Goal: Task Accomplishment & Management: Manage account settings

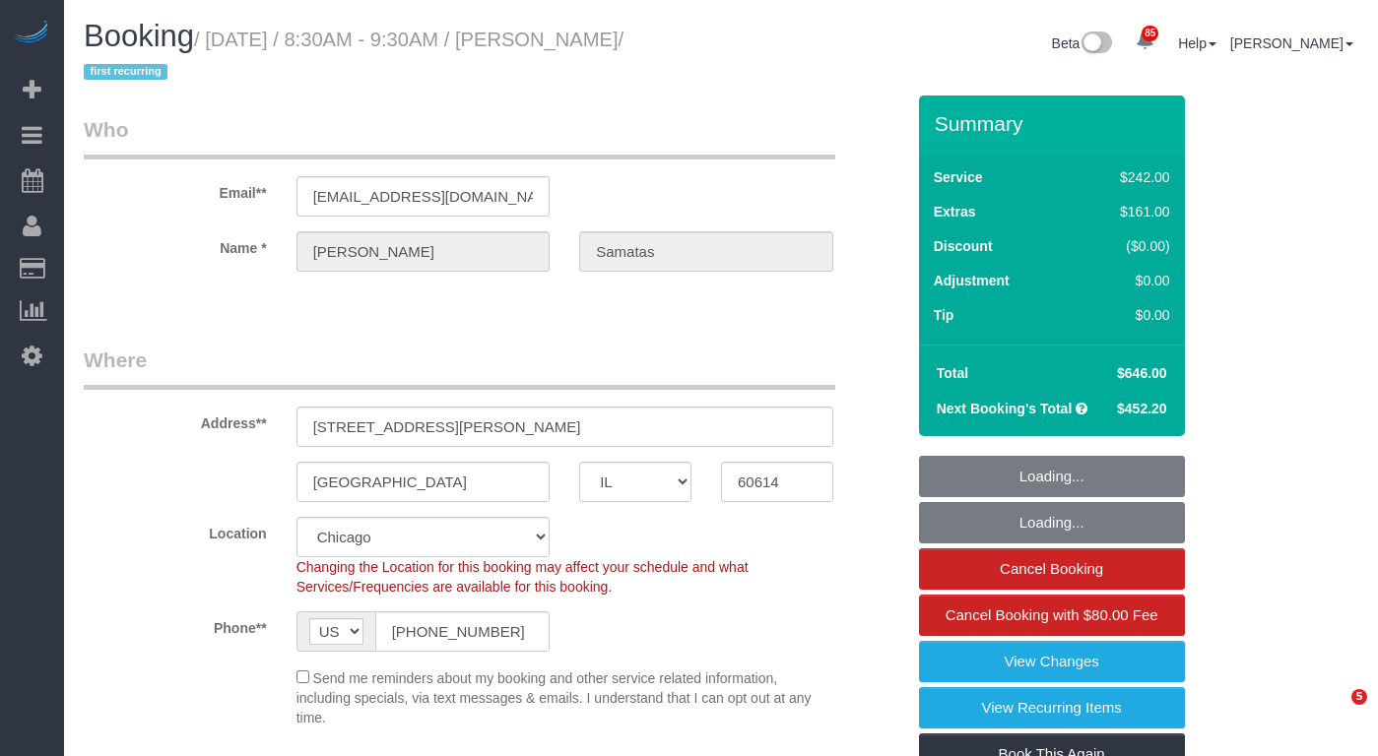
select select "IL"
select select "512"
select select "6"
select select "1"
select select "5"
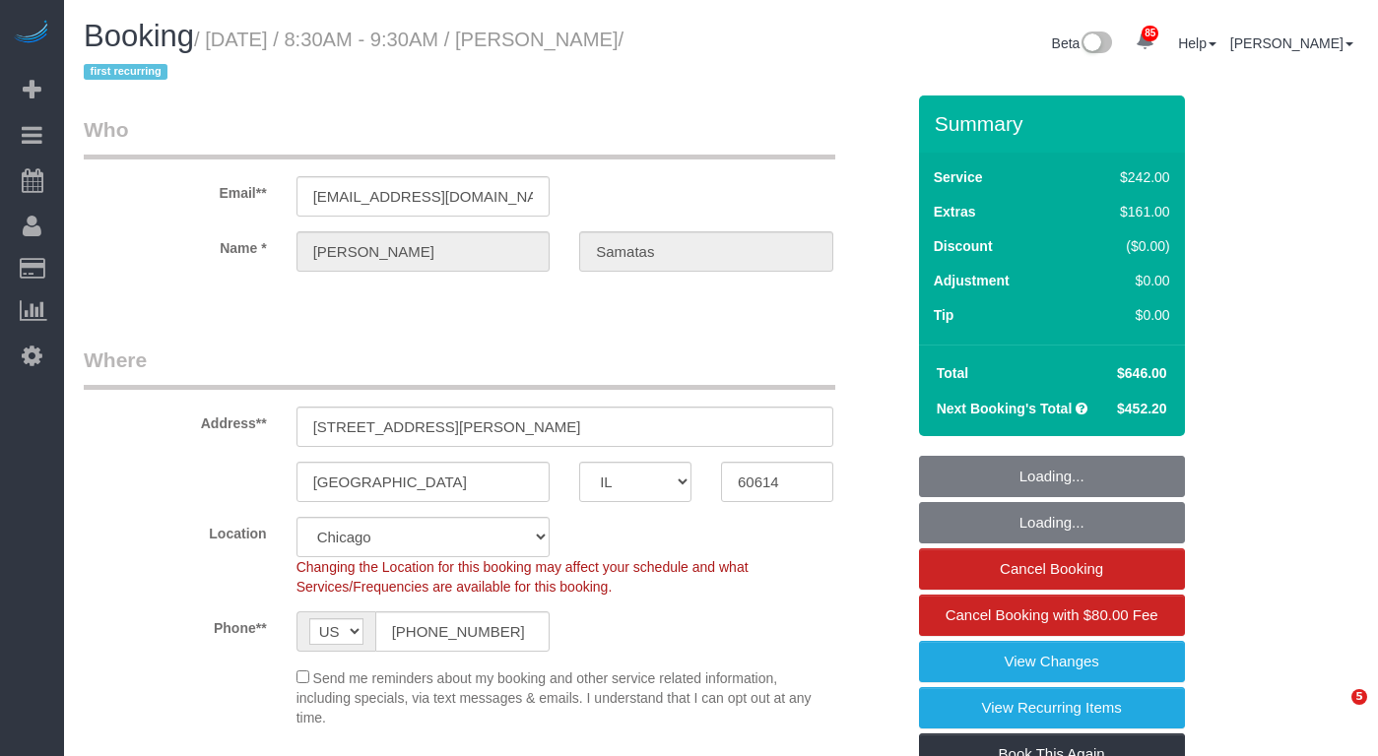
select select "number:1"
select select "number:58"
select select "number:139"
select select "number:104"
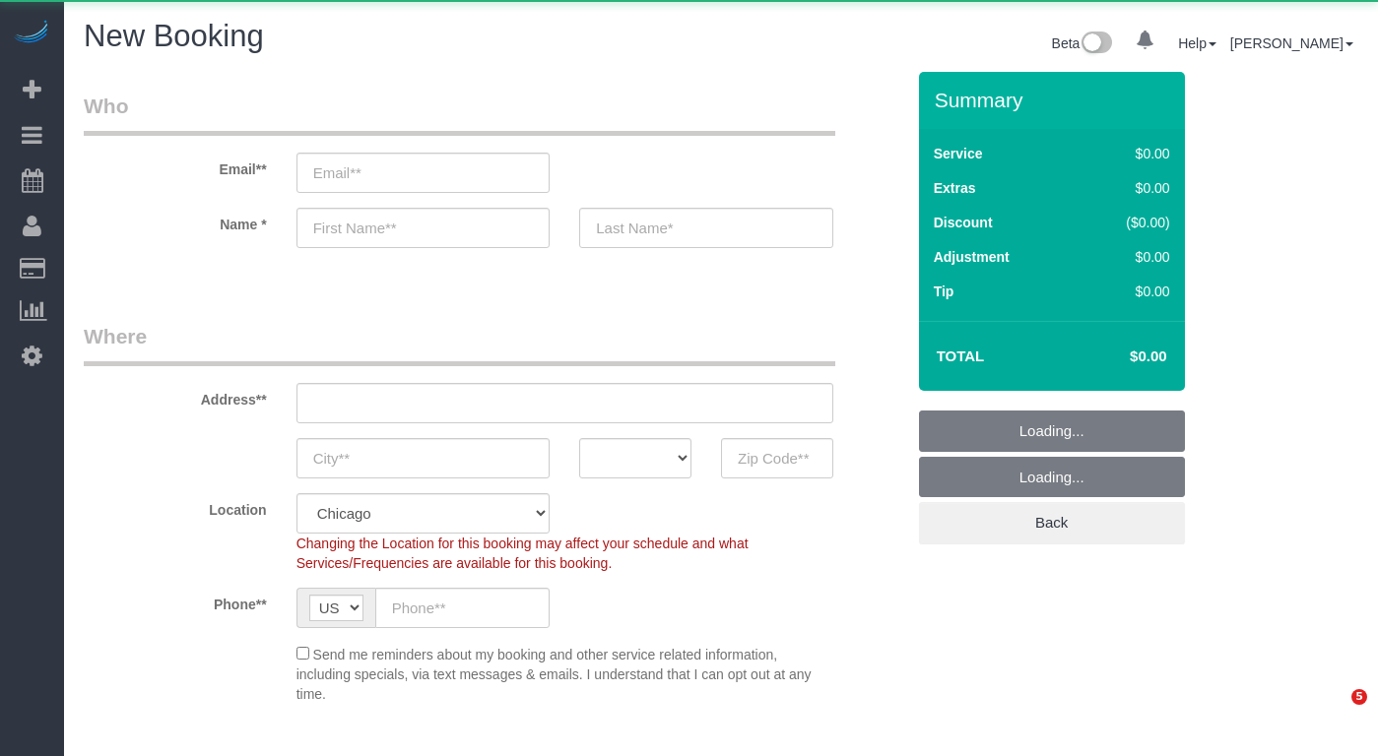
select select "object:1232"
select select "512"
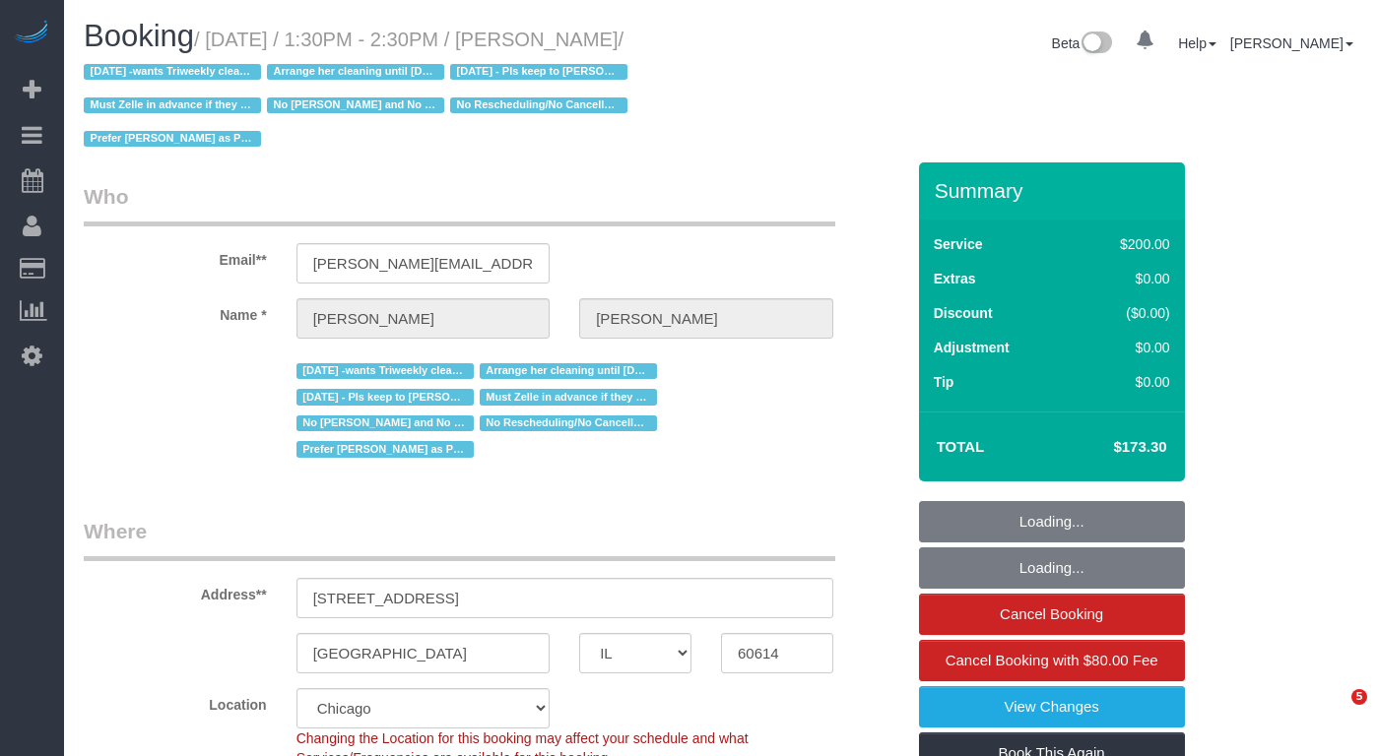
select select "IL"
select select "512"
select select "number:1"
select select "number:58"
select select "number:139"
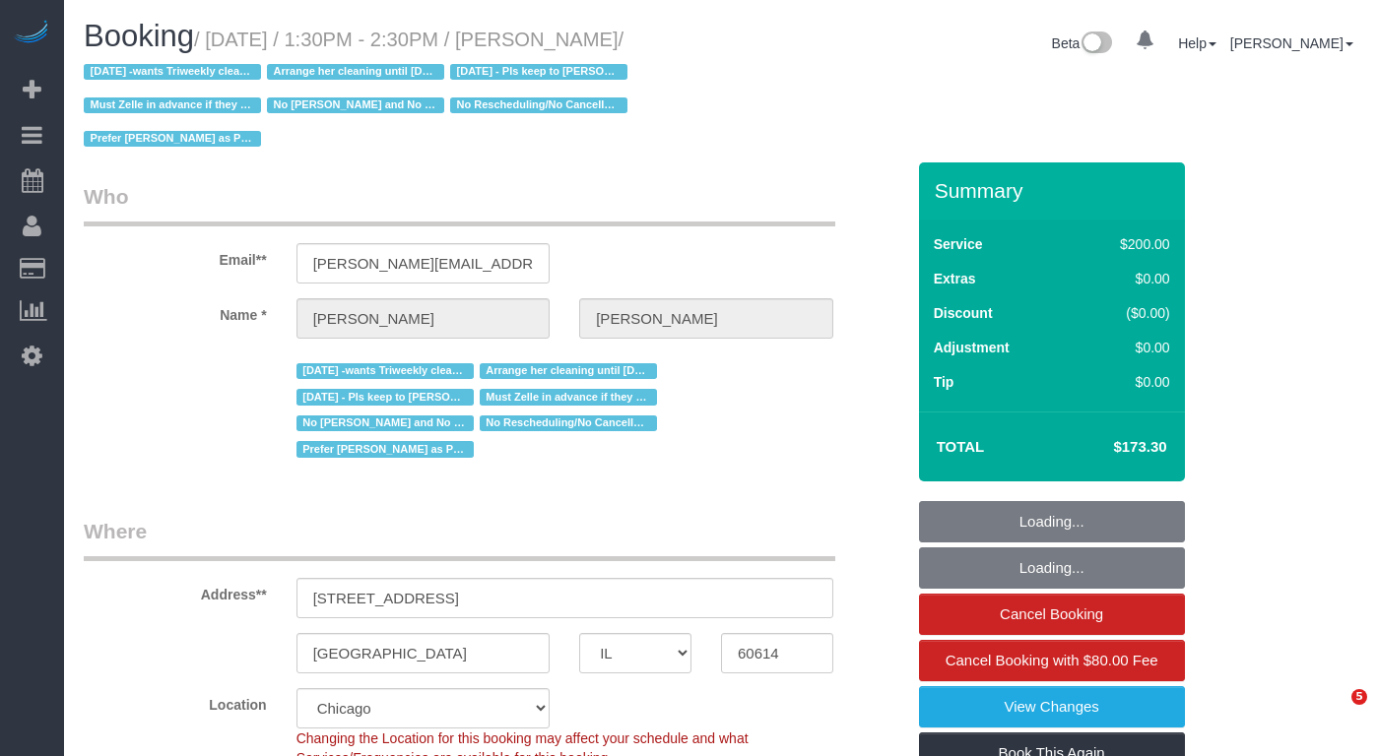
select select "number:104"
select select "object:1324"
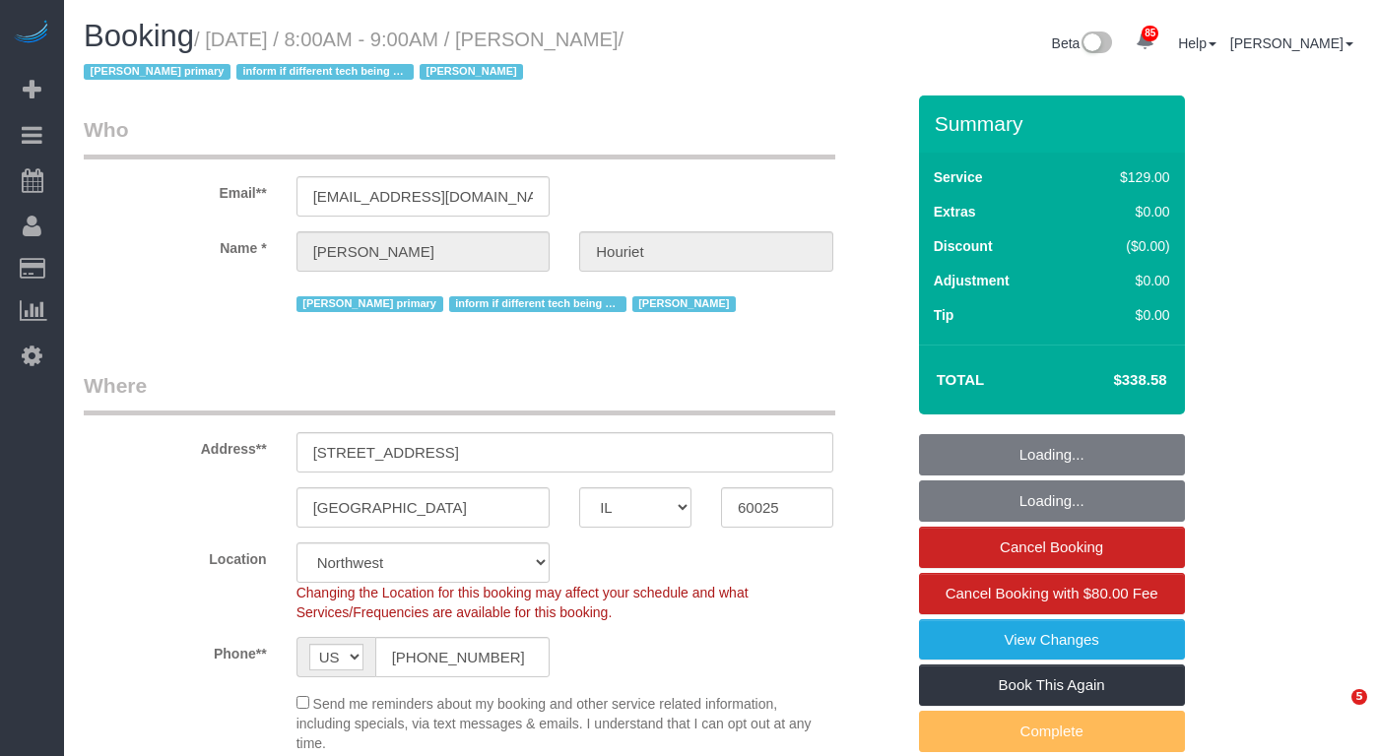
select select "IL"
select select "4"
select select "number:69"
select select "number:139"
select select "number:98"
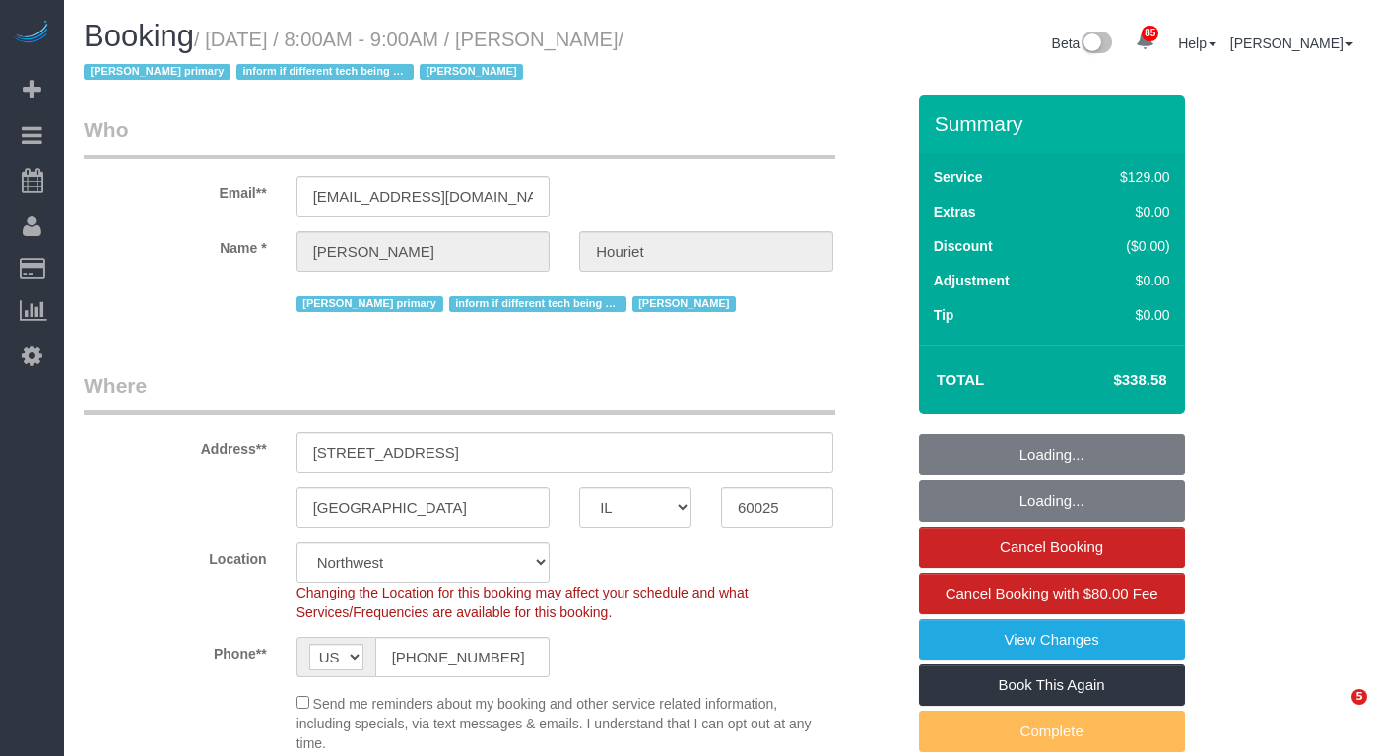
select select "number:141"
select select "number:143"
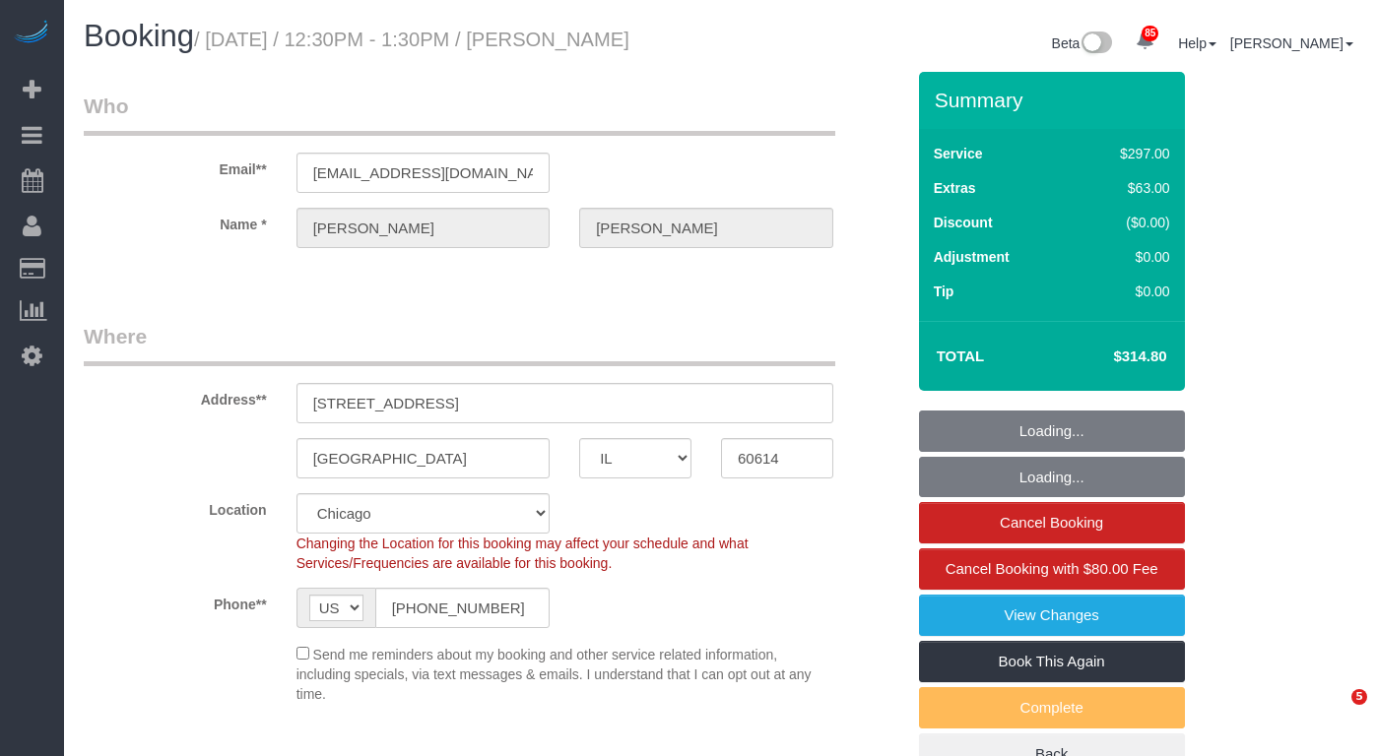
select select "IL"
select select "513"
select select "number:1"
select select "number:68"
select select "number:139"
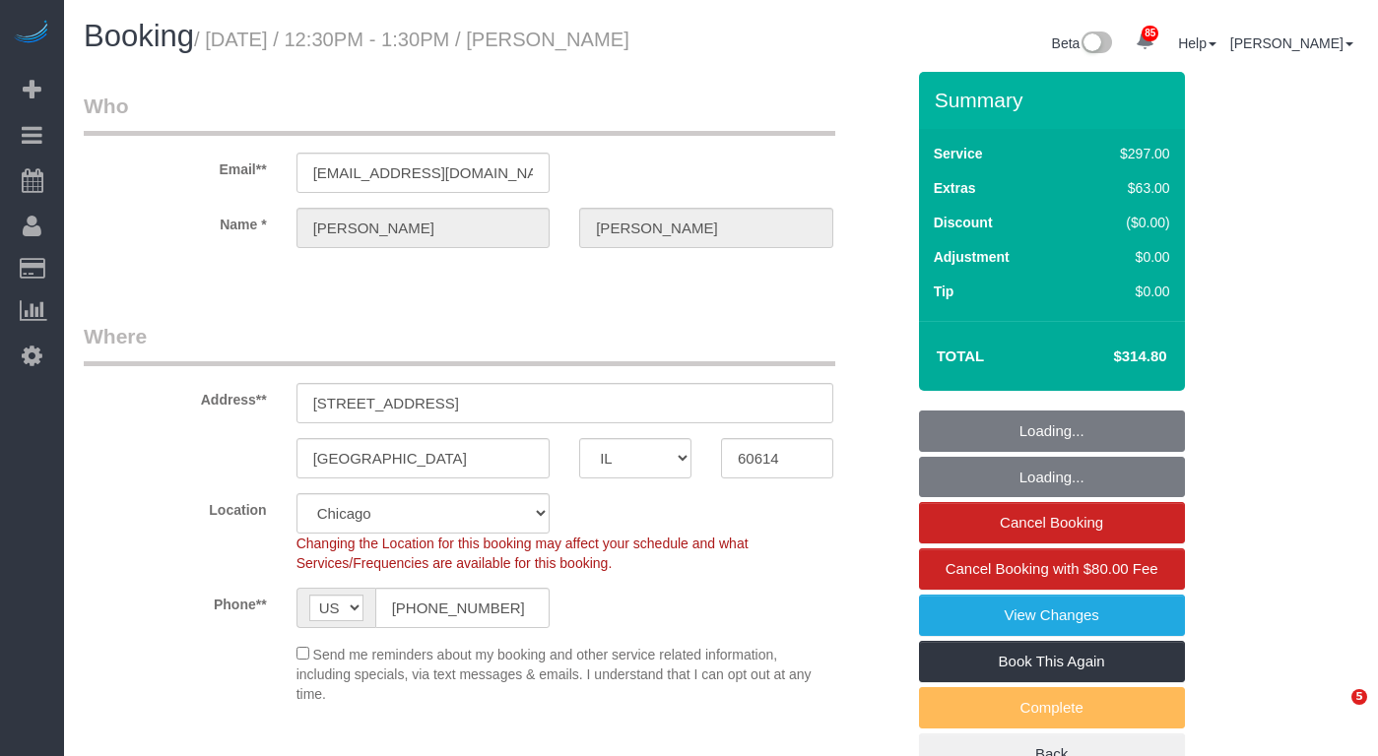
select select "number:106"
select select "spot1"
select select "1"
select select "8"
